Goal: Navigation & Orientation: Find specific page/section

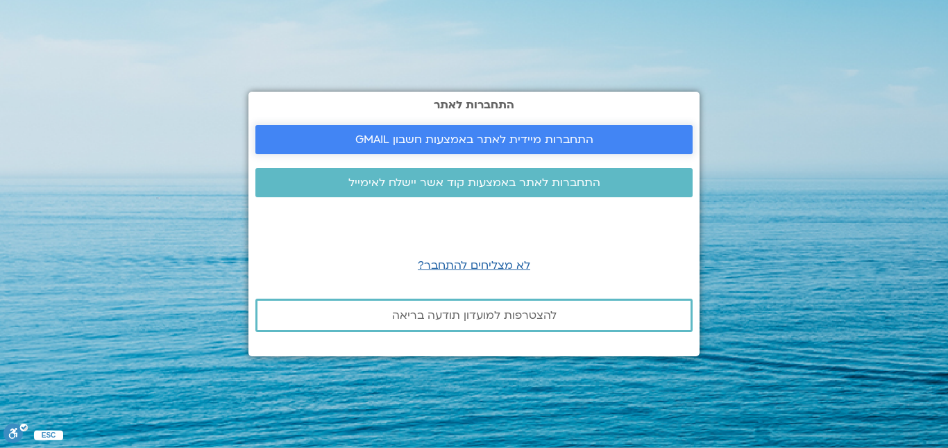
click at [442, 142] on span "התחברות מיידית לאתר באמצעות חשבון GMAIL" at bounding box center [474, 139] width 238 height 12
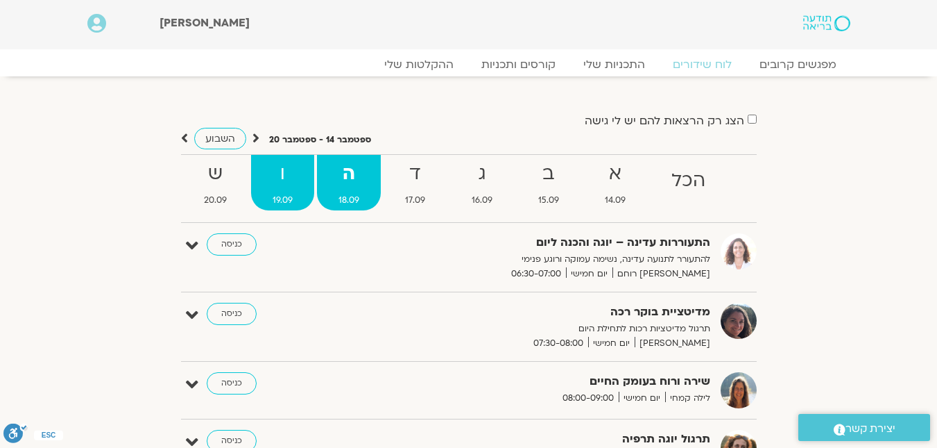
click at [284, 181] on strong "ו" at bounding box center [282, 173] width 63 height 31
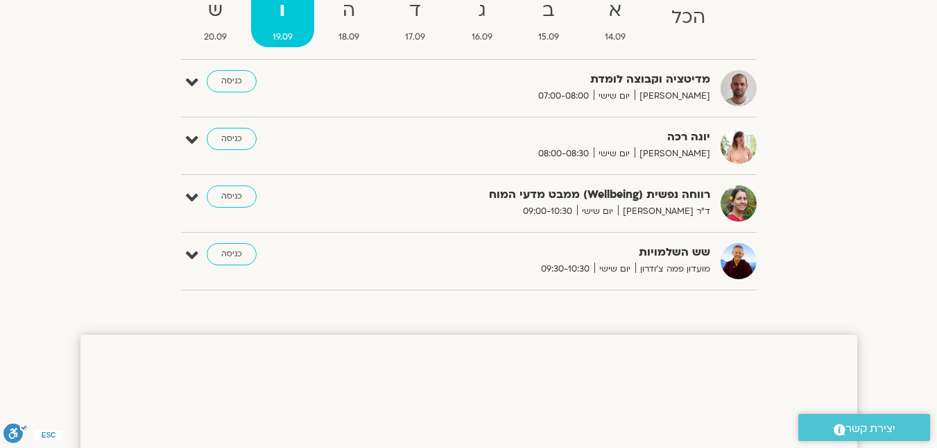
scroll to position [139, 0]
